Goal: Navigation & Orientation: Go to known website

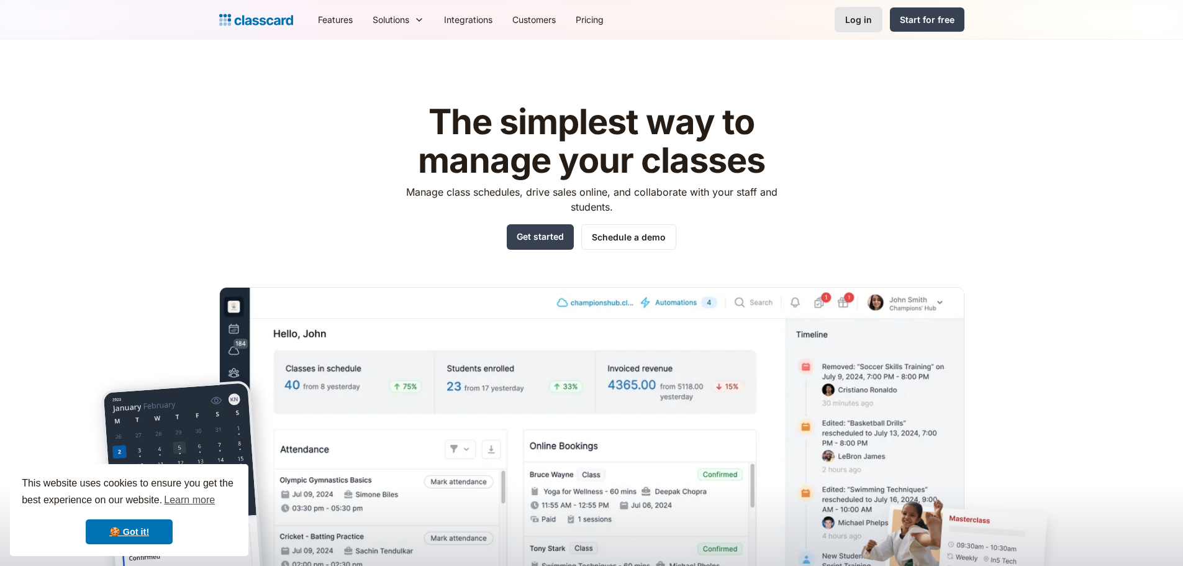
click at [858, 27] on link "Log in" at bounding box center [859, 19] width 48 height 25
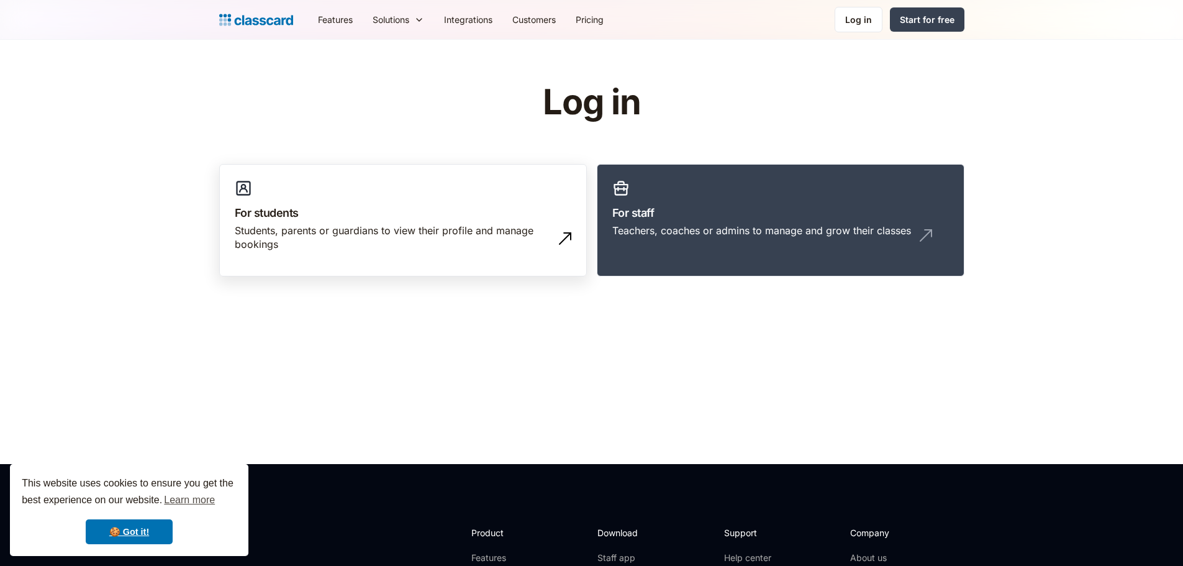
click at [504, 217] on h3 "For students" at bounding box center [403, 212] width 337 height 17
